Goal: Check status: Check status

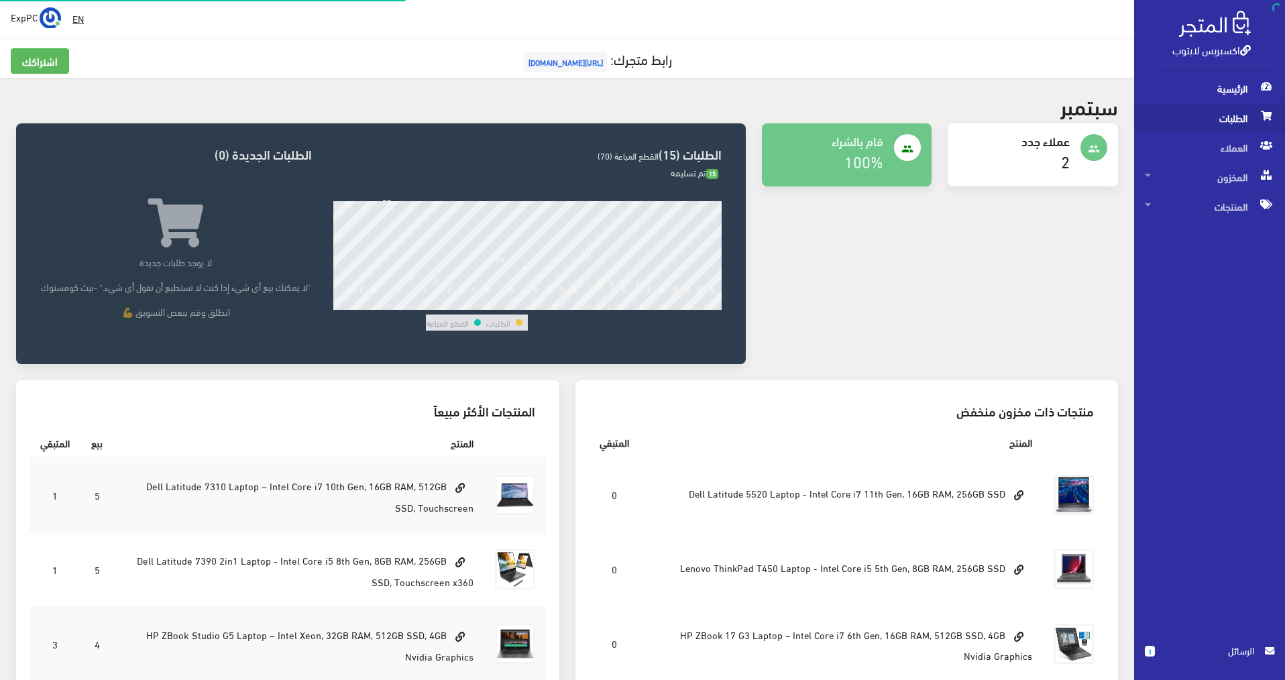
click at [1236, 116] on span "الطلبات" at bounding box center [1208, 117] width 129 height 29
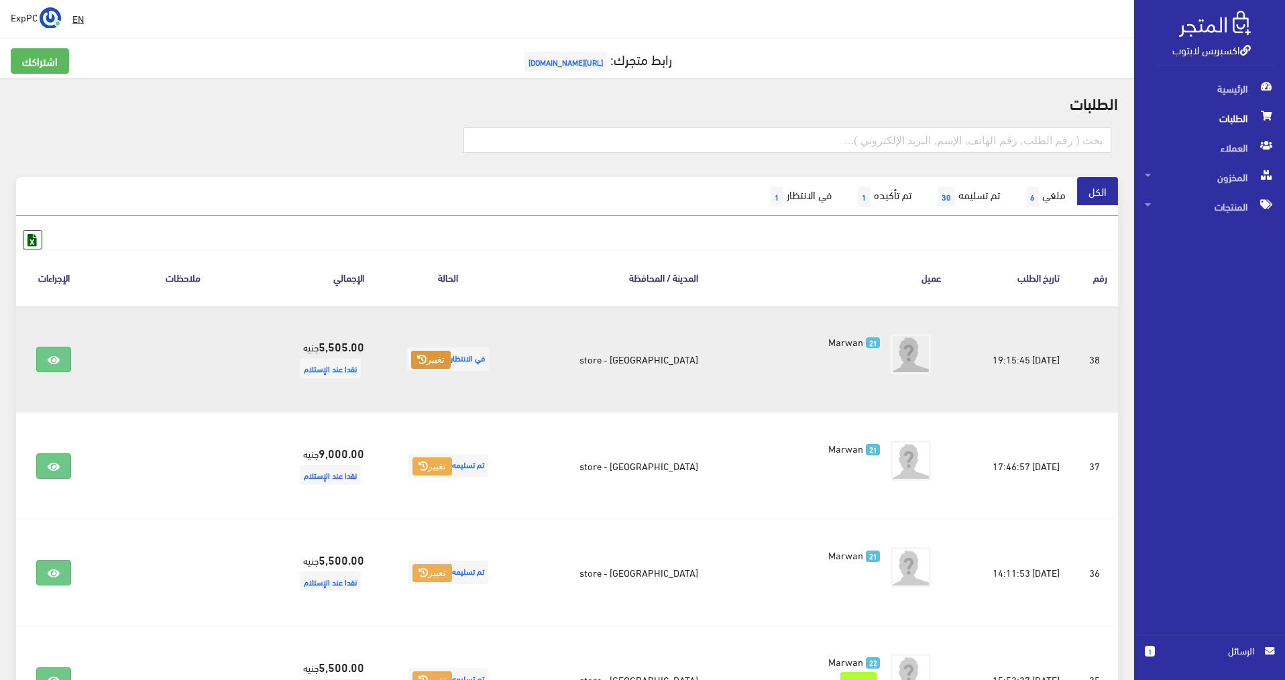
click at [451, 362] on button "تغيير" at bounding box center [431, 360] width 40 height 19
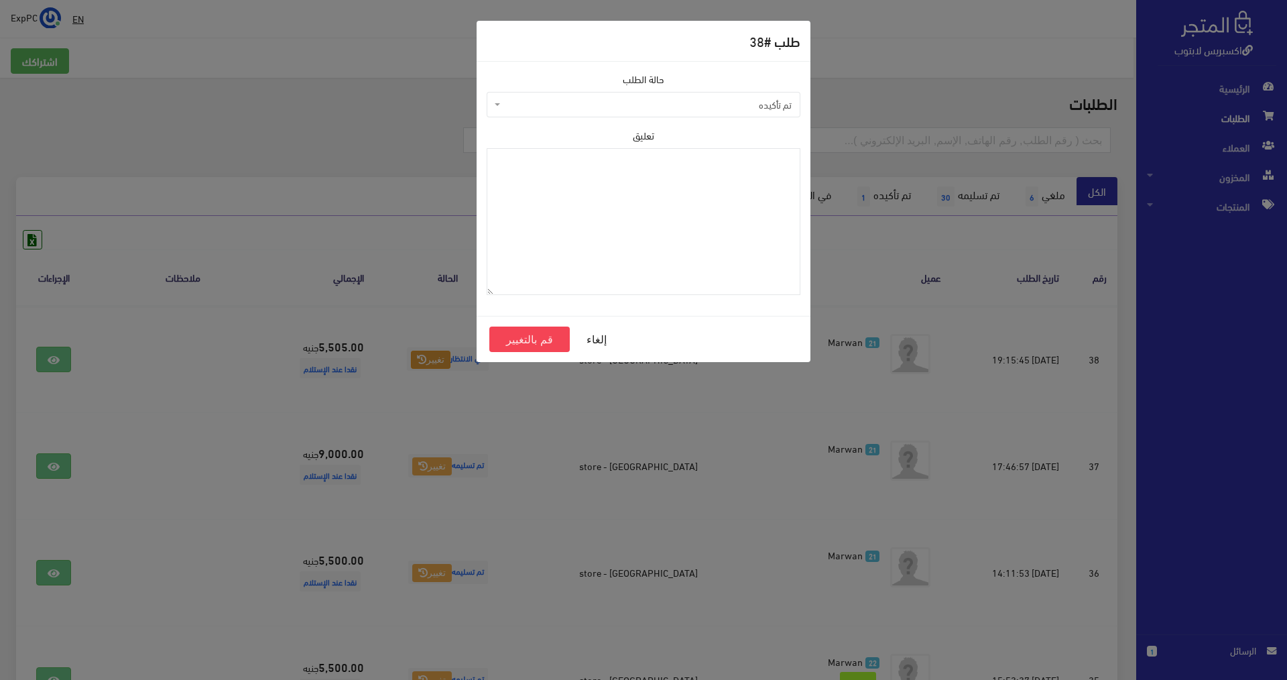
click at [758, 103] on span "تم تأكيده" at bounding box center [647, 104] width 288 height 13
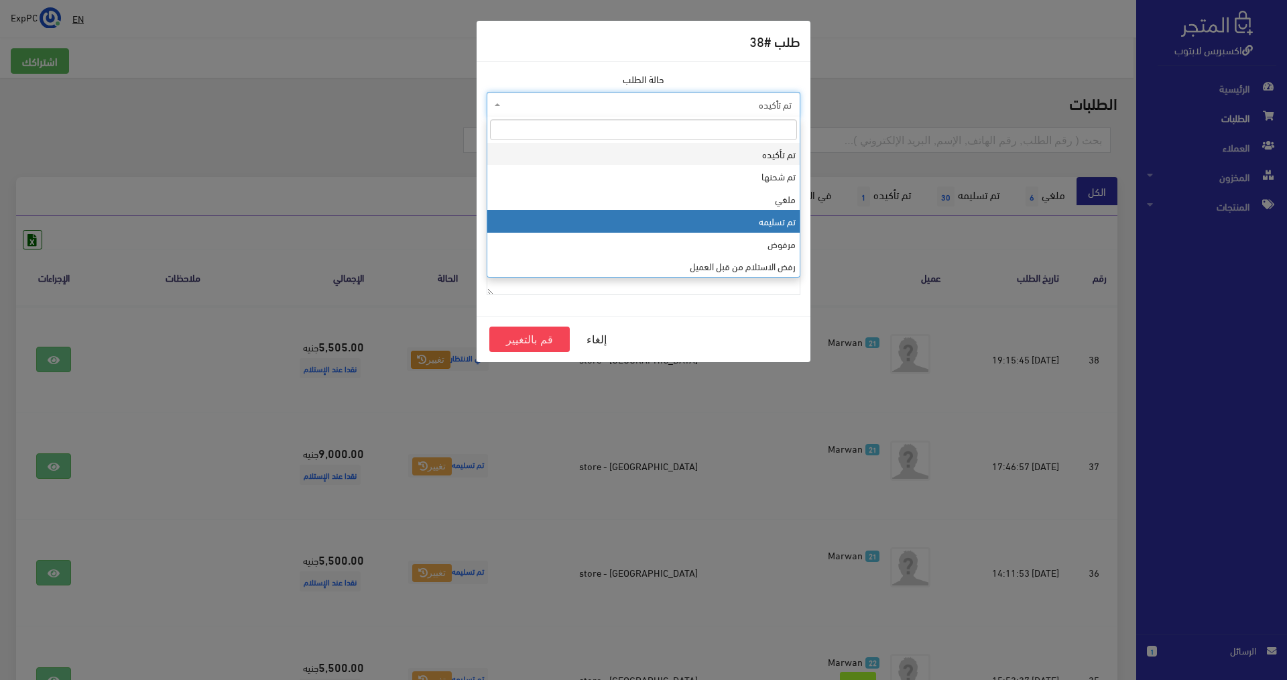
select select "4"
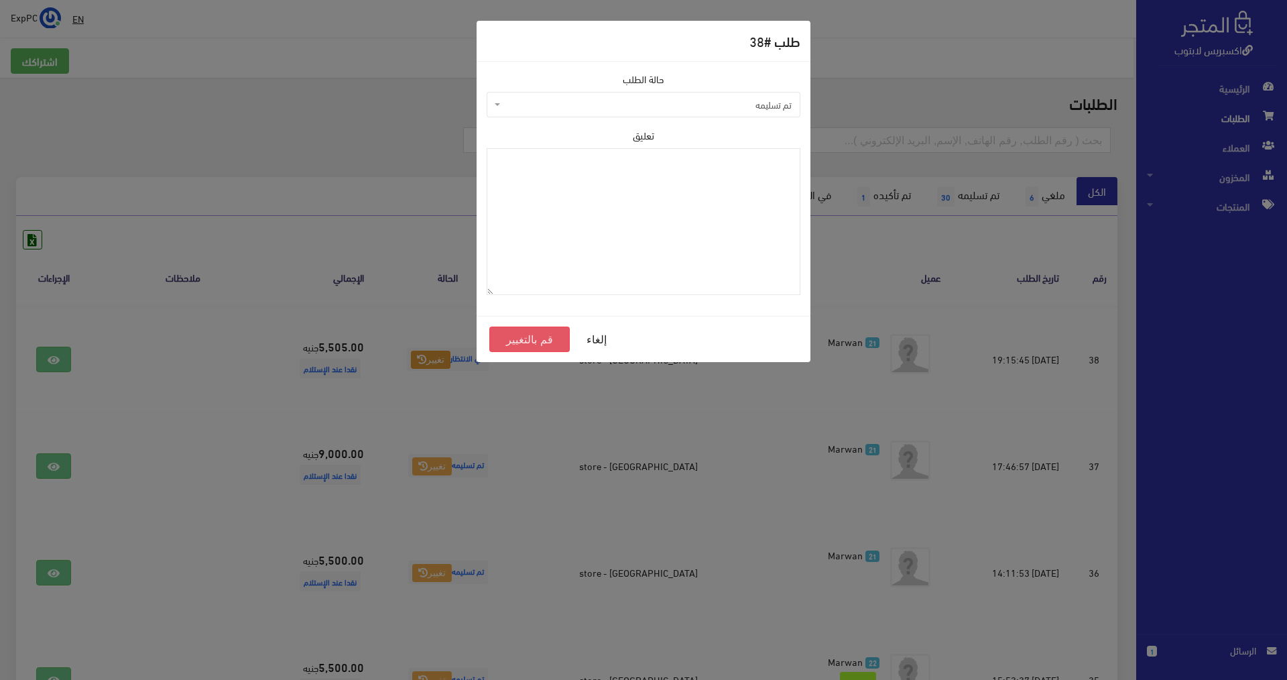
click at [549, 346] on button "قم بالتغيير" at bounding box center [529, 338] width 80 height 25
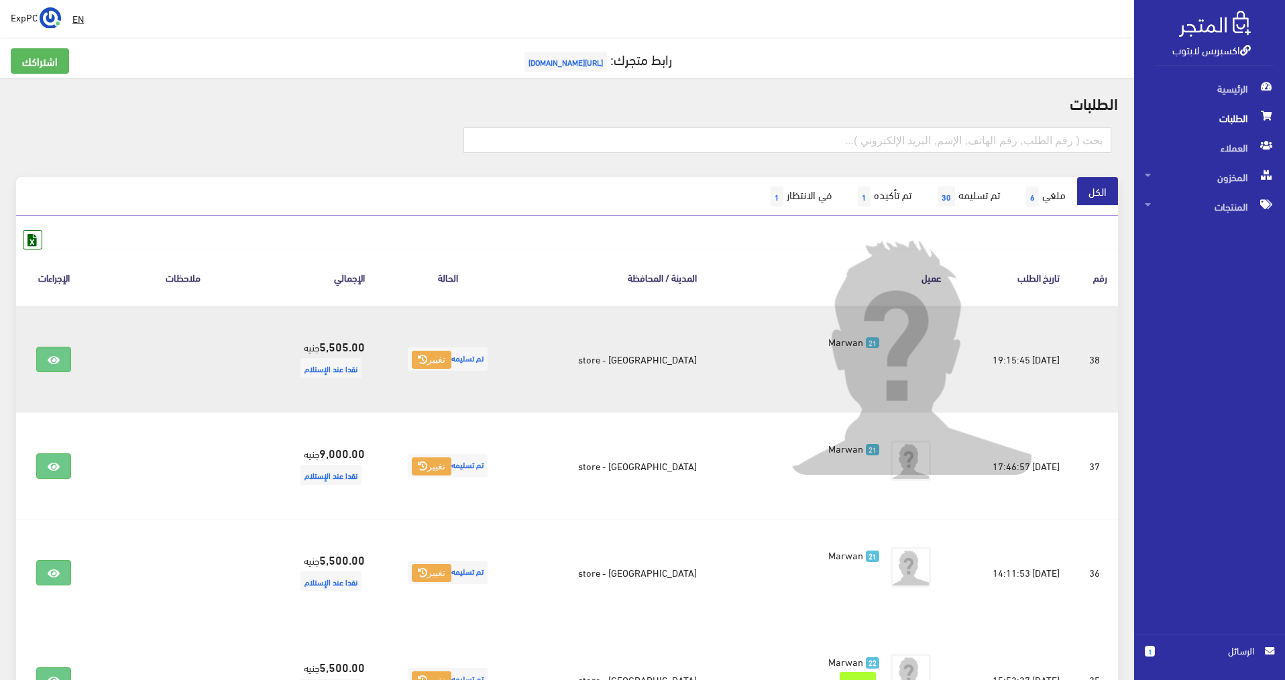
click at [833, 341] on img at bounding box center [910, 353] width 241 height 241
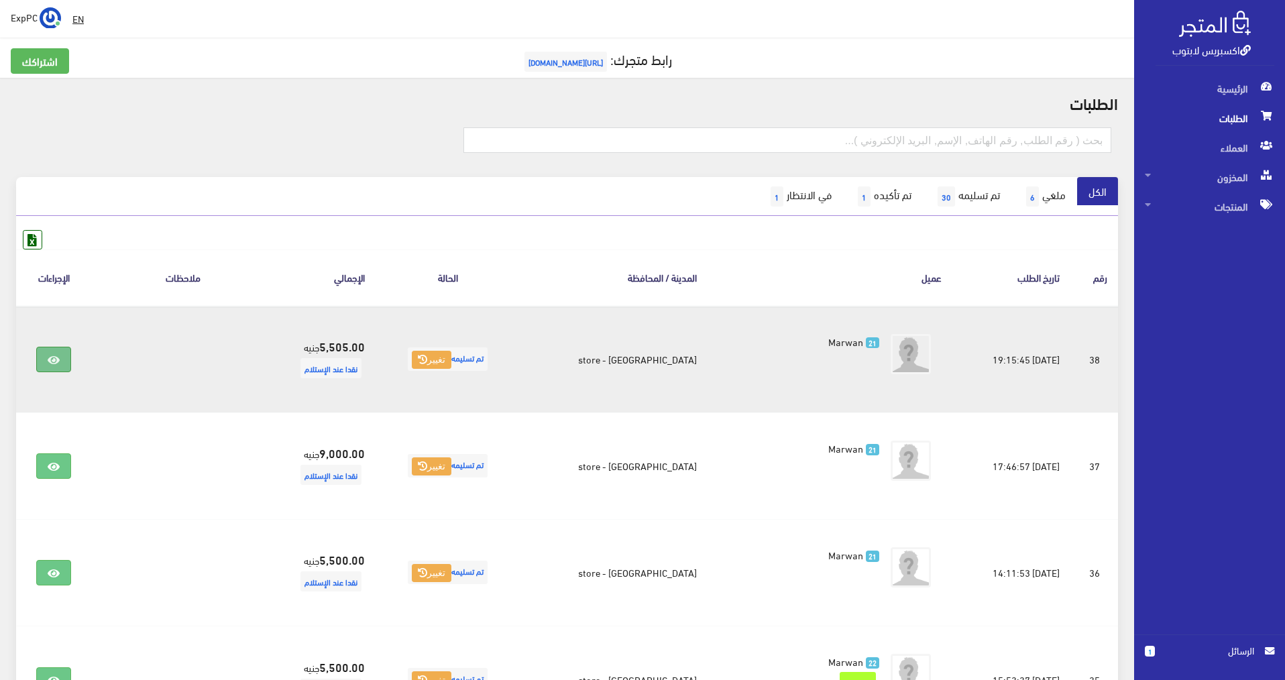
click at [44, 366] on link at bounding box center [53, 359] width 35 height 25
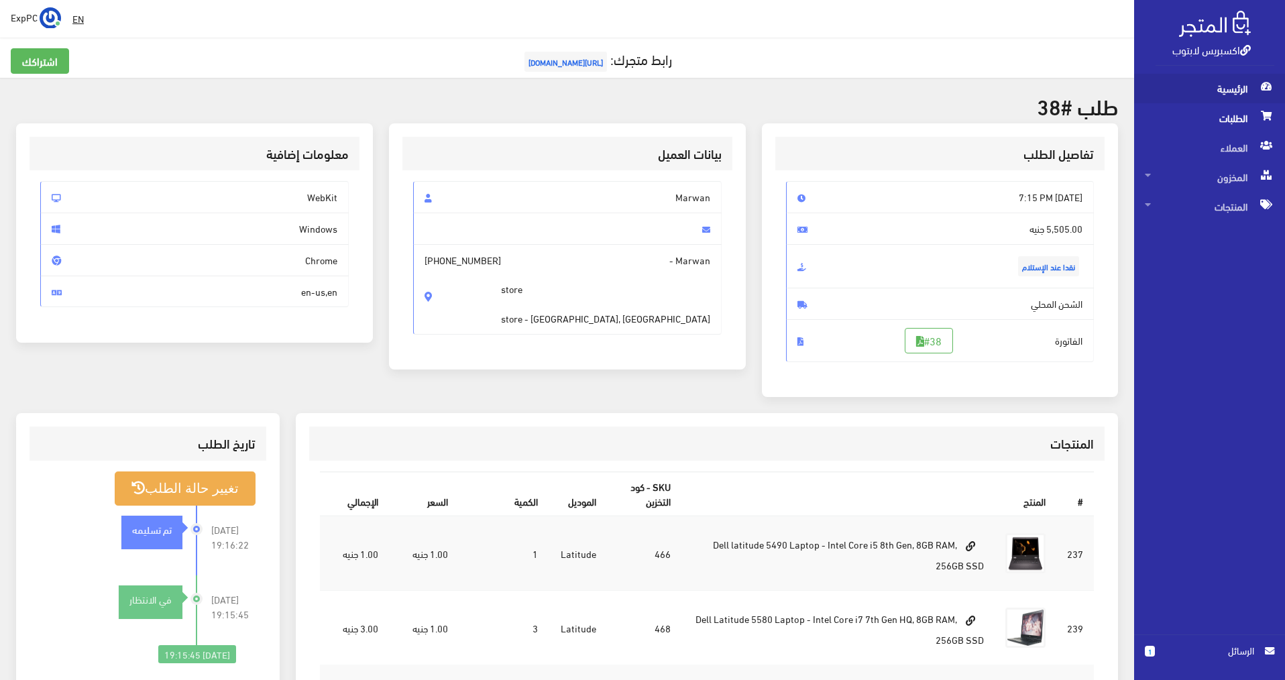
click at [1220, 88] on span "الرئيسية" at bounding box center [1208, 88] width 129 height 29
